Goal: Task Accomplishment & Management: Manage account settings

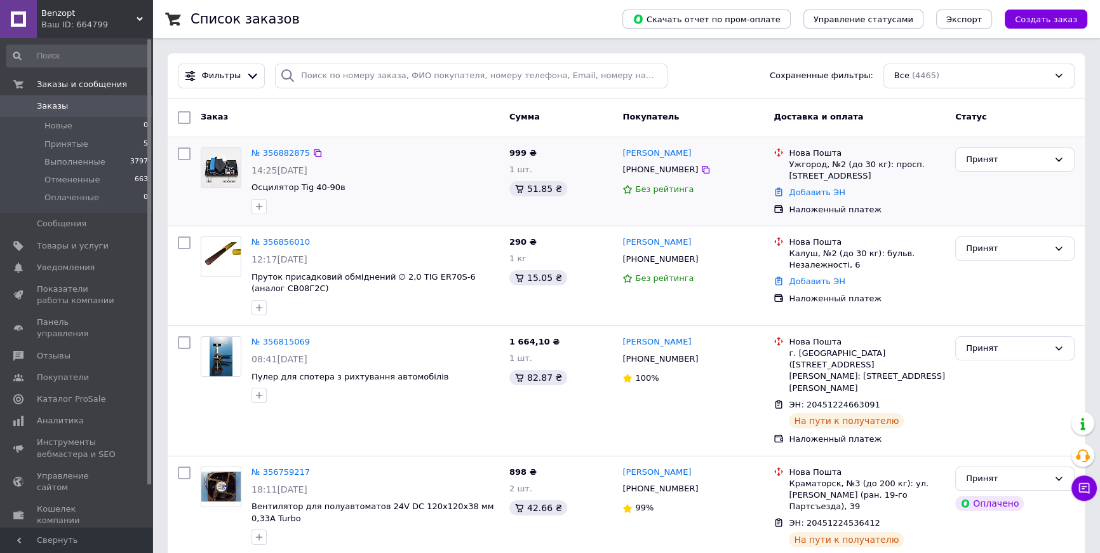
click at [217, 170] on img at bounding box center [220, 167] width 39 height 39
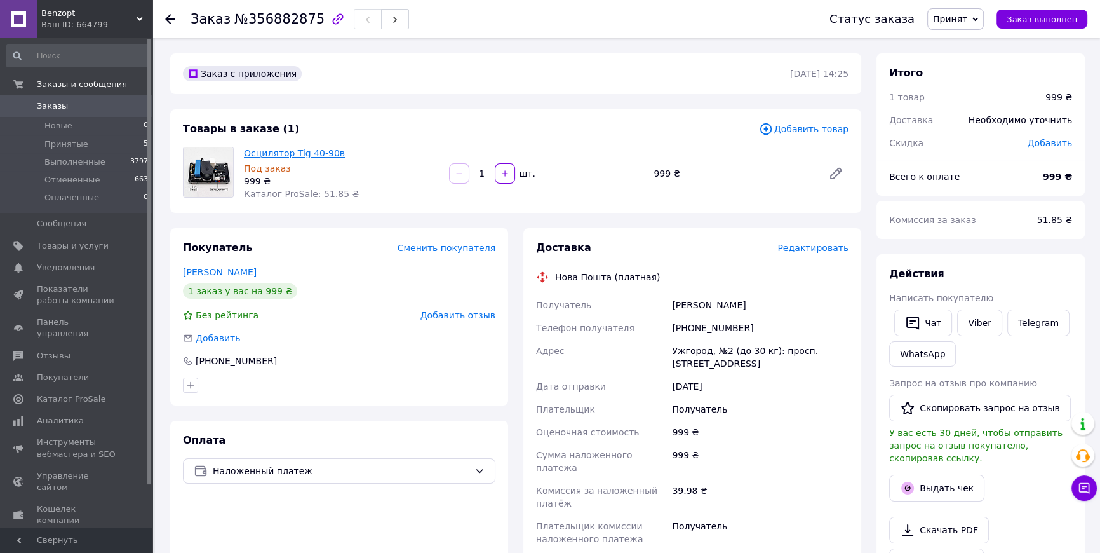
click at [307, 149] on link "Осцилятор Tig 40-90в" at bounding box center [294, 153] width 101 height 10
click at [177, 17] on div at bounding box center [177, 19] width 25 height 38
click at [169, 17] on icon at bounding box center [170, 19] width 10 height 10
